Goal: Navigation & Orientation: Find specific page/section

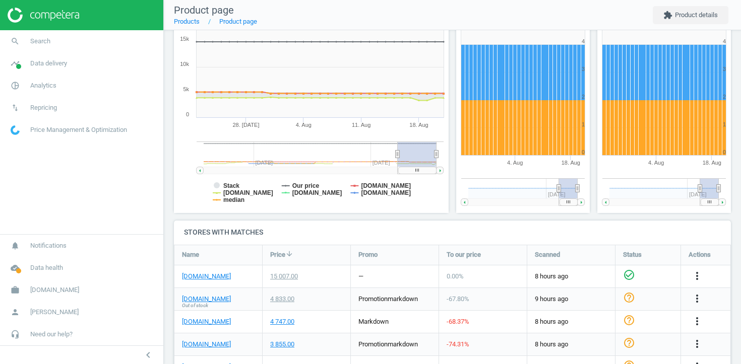
scroll to position [203, 0]
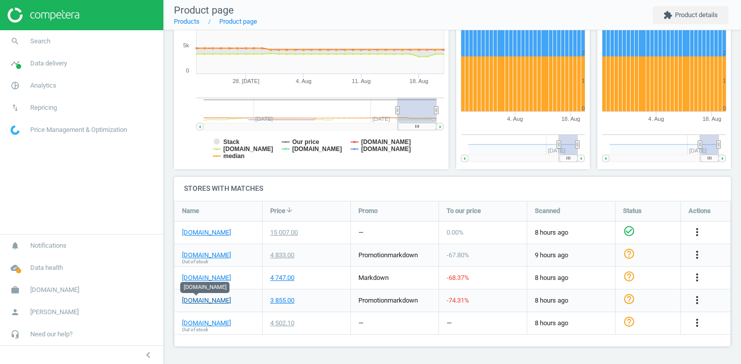
click at [200, 303] on link "notino.ua" at bounding box center [206, 300] width 49 height 9
click at [196, 302] on link "notino.ua" at bounding box center [206, 300] width 49 height 9
drag, startPoint x: 213, startPoint y: 301, endPoint x: 180, endPoint y: 300, distance: 33.3
click at [180, 300] on div "notino.ua" at bounding box center [218, 301] width 88 height 22
copy link "notino.ua"
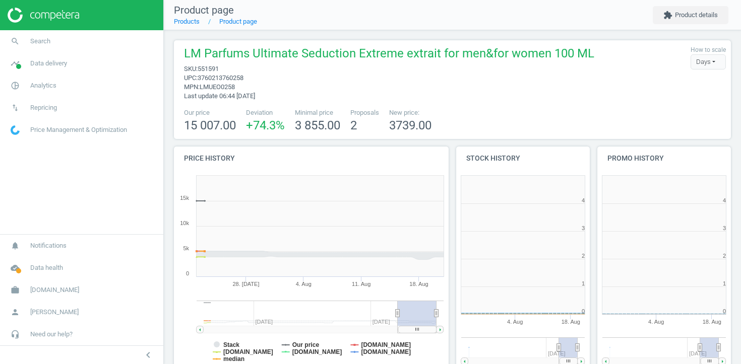
scroll to position [202, 134]
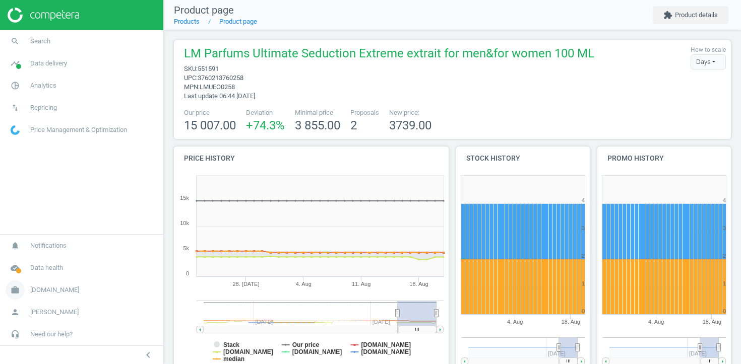
click at [51, 288] on span "[DOMAIN_NAME]" at bounding box center [54, 290] width 49 height 9
click at [43, 305] on link "person Mariia Zinko" at bounding box center [81, 312] width 163 height 22
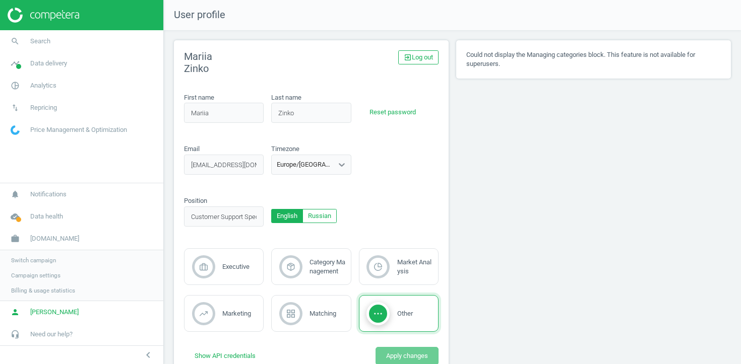
click at [48, 293] on span "Billing & usage statistics" at bounding box center [43, 291] width 64 height 8
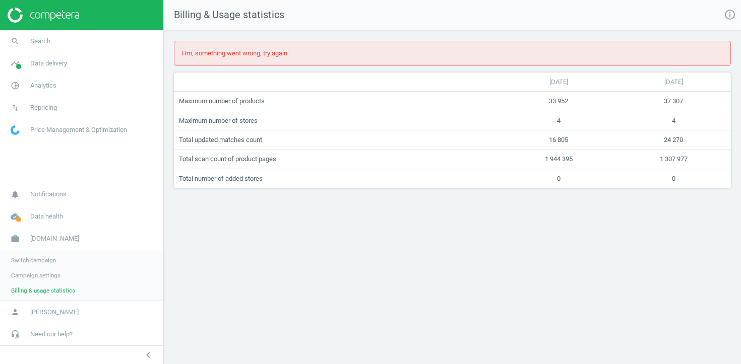
click at [45, 278] on span "Campaign settings" at bounding box center [35, 276] width 49 height 8
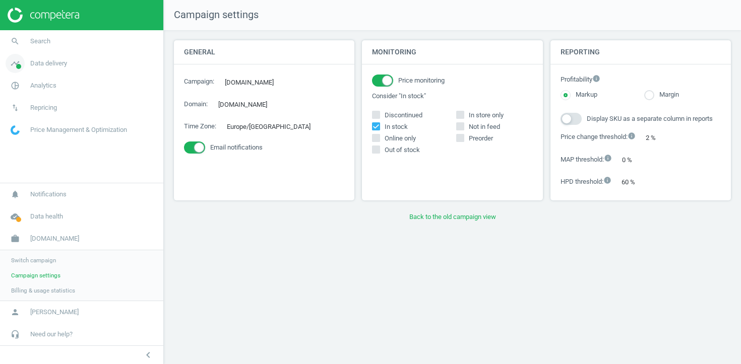
click at [51, 54] on link "timeline Data delivery" at bounding box center [81, 63] width 163 height 22
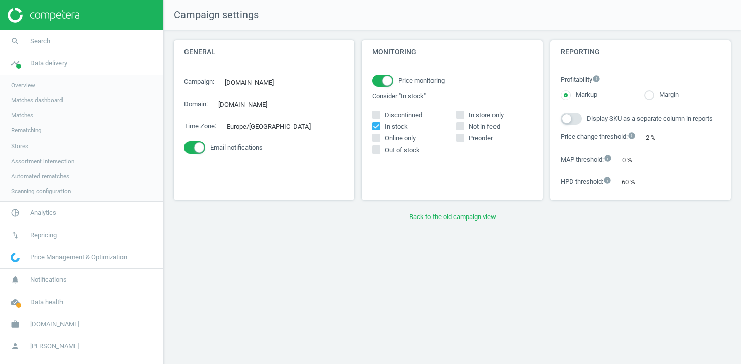
click at [29, 111] on span "Matches" at bounding box center [22, 115] width 22 height 8
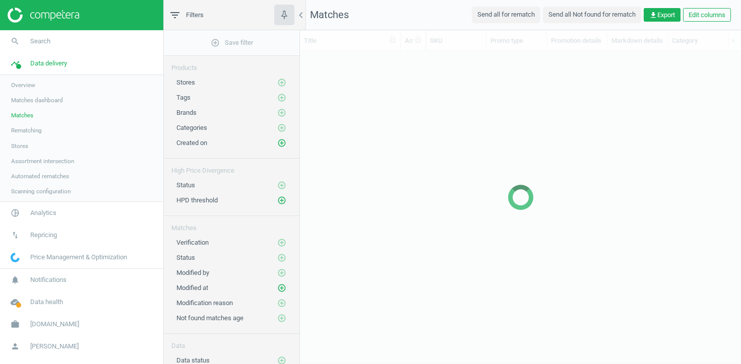
scroll to position [294, 441]
click at [34, 98] on span "Matches dashboard" at bounding box center [37, 100] width 52 height 8
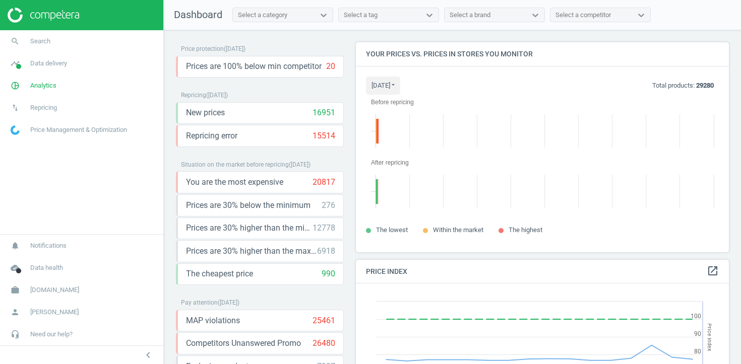
scroll to position [211, 373]
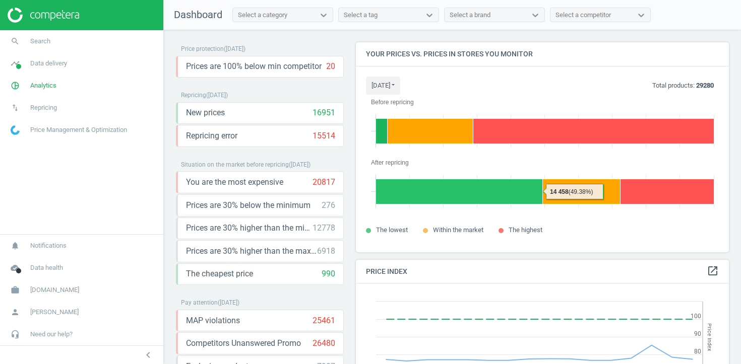
scroll to position [211, 373]
